Goal: Task Accomplishment & Management: Manage account settings

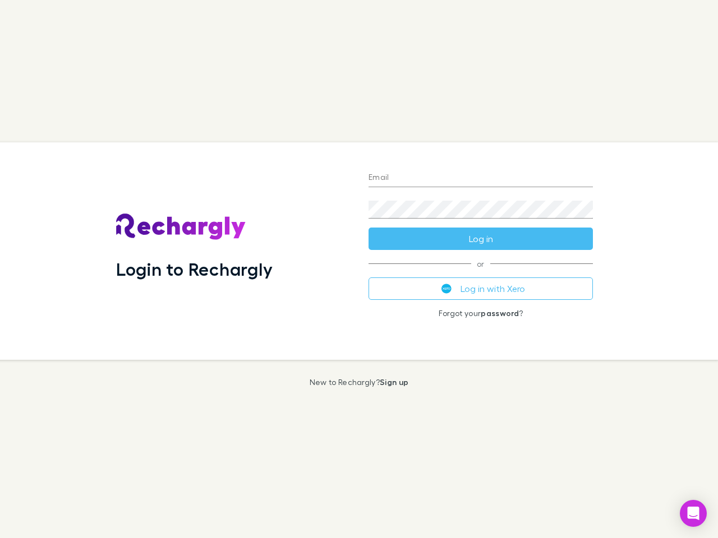
click at [359, 269] on div "Login to Rechargly" at bounding box center [233, 251] width 252 height 218
click at [480, 178] on input "Email" at bounding box center [480, 178] width 224 height 18
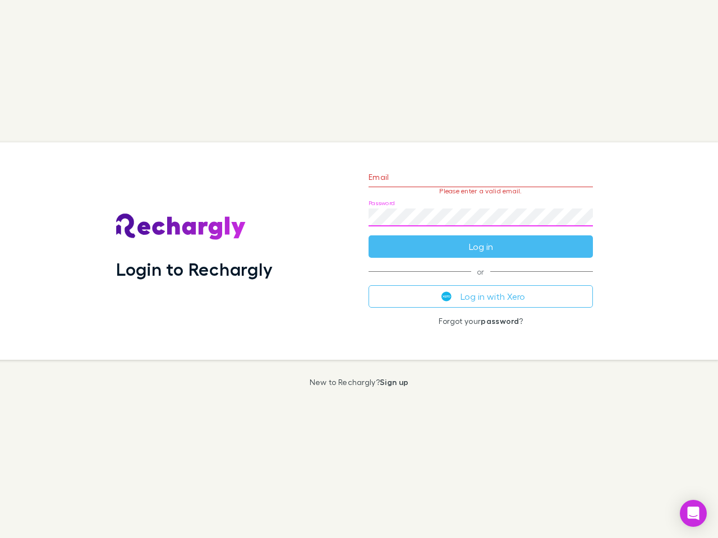
click at [480, 239] on form "Email Please enter a valid email. Password Log in" at bounding box center [480, 209] width 224 height 98
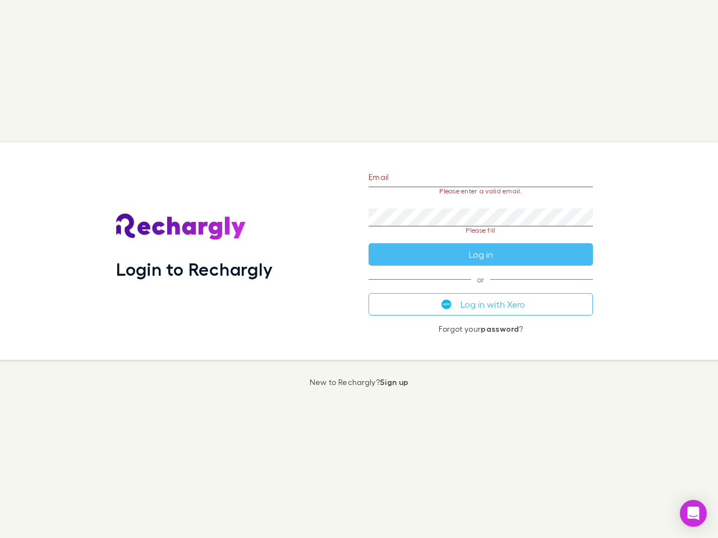
click at [480, 289] on div "Email Please enter a valid email. Password Please fill Log in or Log in with Xe…" at bounding box center [480, 251] width 242 height 218
click at [693, 514] on icon "Open Intercom Messenger" at bounding box center [693, 513] width 12 height 13
